Goal: Transaction & Acquisition: Purchase product/service

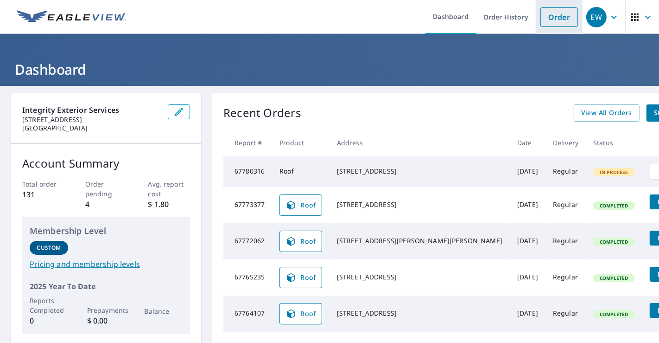
click at [536, 18] on li "Order" at bounding box center [559, 17] width 47 height 34
click at [553, 19] on link "Order" at bounding box center [560, 16] width 38 height 19
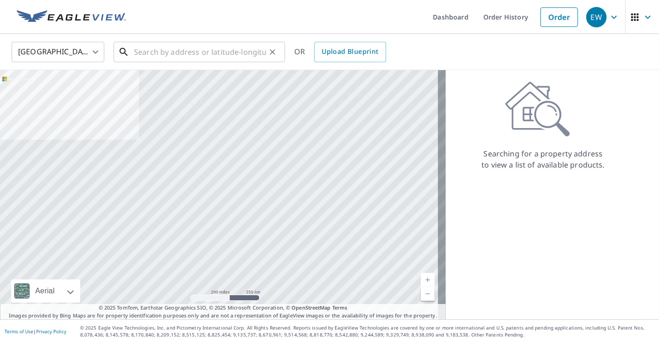
click at [221, 53] on input "text" at bounding box center [200, 52] width 132 height 26
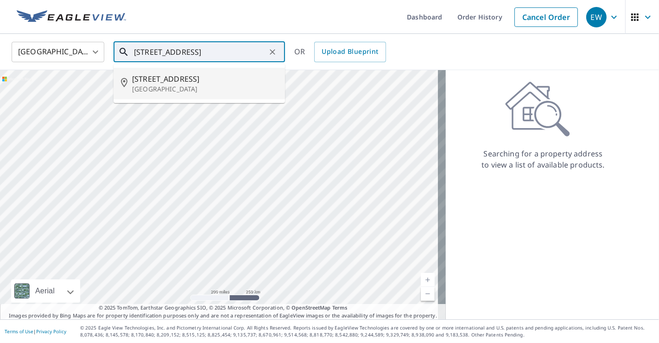
click at [192, 80] on span "[STREET_ADDRESS]" at bounding box center [205, 78] width 146 height 11
type input "[STREET_ADDRESS]"
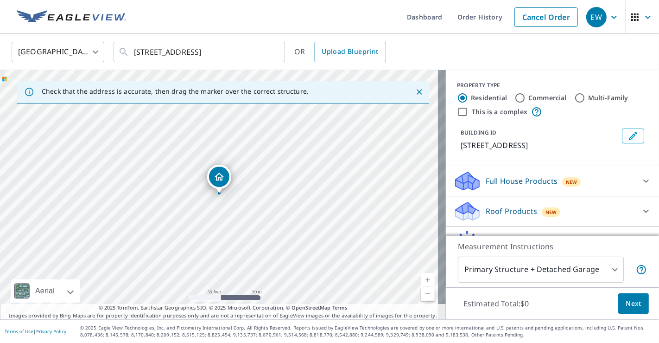
click at [563, 222] on div "Roof Products New" at bounding box center [544, 211] width 182 height 22
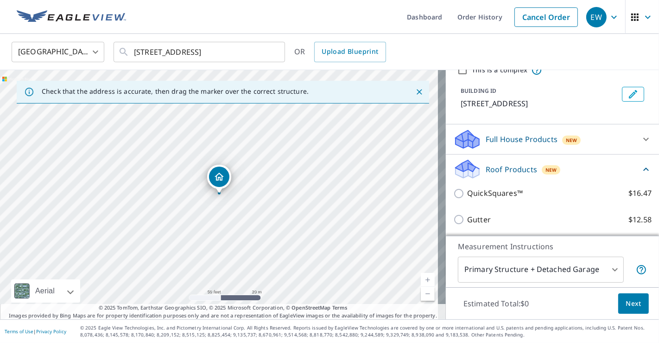
scroll to position [103, 0]
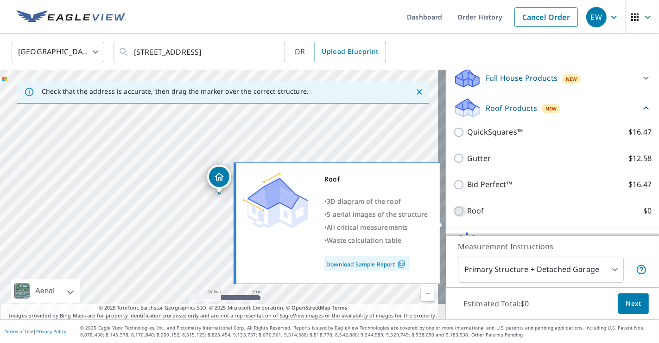
click at [453, 216] on input "Roof $0" at bounding box center [460, 210] width 14 height 11
checkbox input "true"
type input "3"
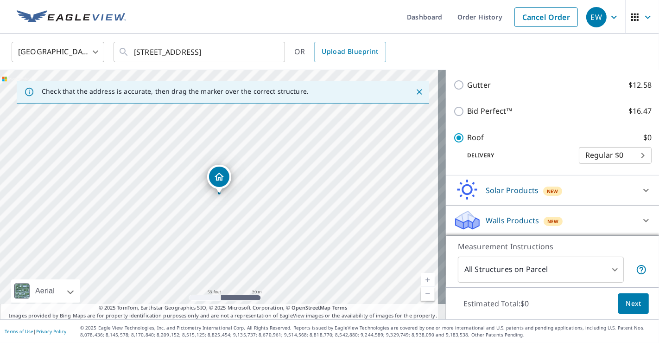
scroll to position [175, 0]
click at [636, 302] on button "Next" at bounding box center [633, 303] width 31 height 21
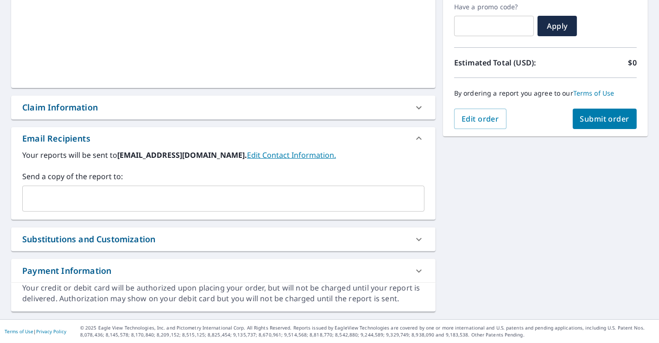
scroll to position [158, 0]
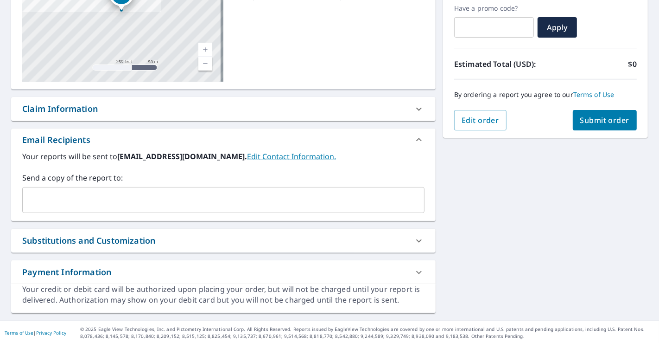
click at [139, 200] on input "text" at bounding box center [216, 200] width 380 height 18
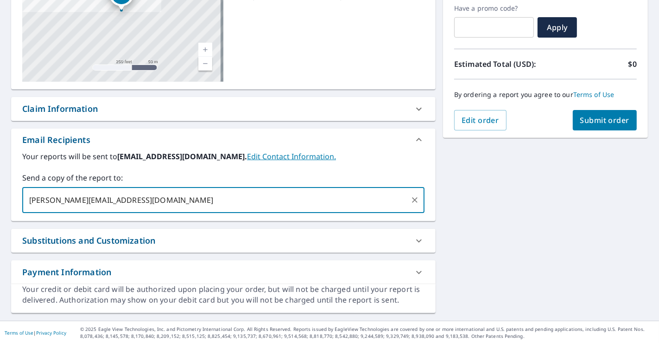
click at [93, 201] on input "[PERSON_NAME][EMAIL_ADDRESS][DOMAIN_NAME]" at bounding box center [216, 200] width 380 height 18
type input "[PERSON_NAME][EMAIL_ADDRESS][DOMAIN_NAME]"
click at [187, 197] on input "[PERSON_NAME][EMAIL_ADDRESS][DOMAIN_NAME]" at bounding box center [216, 200] width 380 height 18
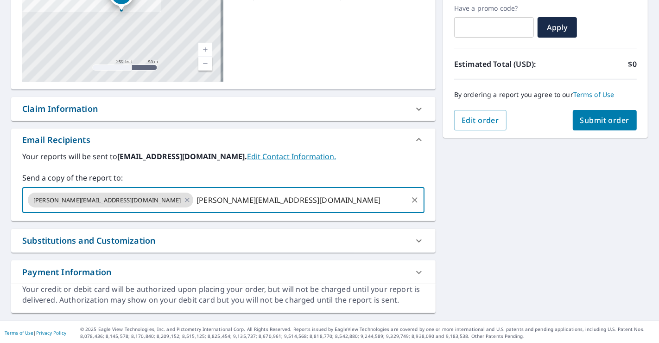
type input "[PERSON_NAME][EMAIL_ADDRESS][DOMAIN_NAME]"
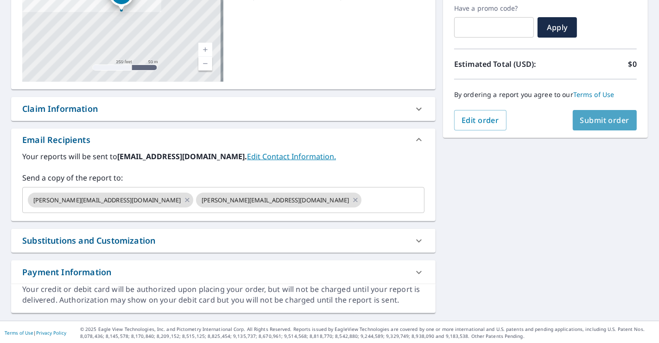
click at [589, 117] on span "Submit order" at bounding box center [605, 120] width 50 height 10
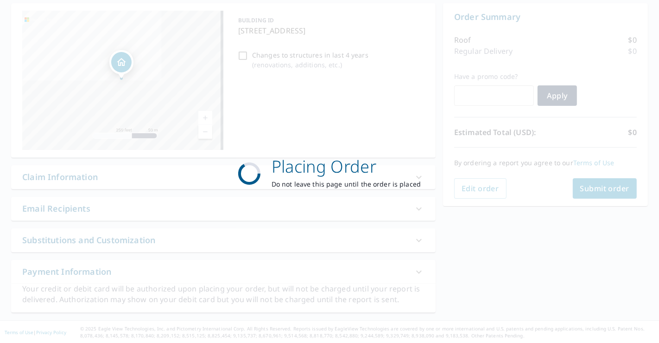
scroll to position [90, 0]
